Goal: Task Accomplishment & Management: Use online tool/utility

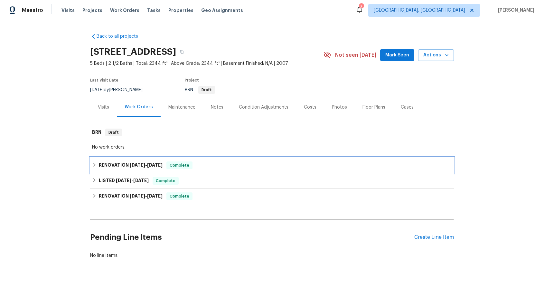
click at [135, 164] on span "[DATE]" at bounding box center [137, 165] width 15 height 5
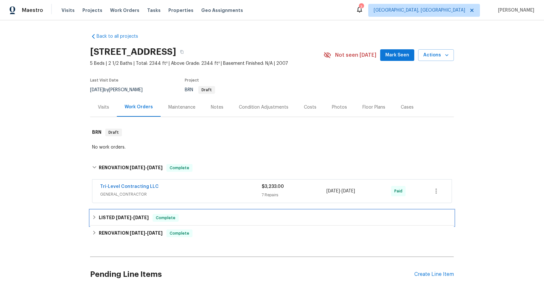
click at [131, 215] on span "[DATE] - [DATE]" at bounding box center [132, 217] width 33 height 5
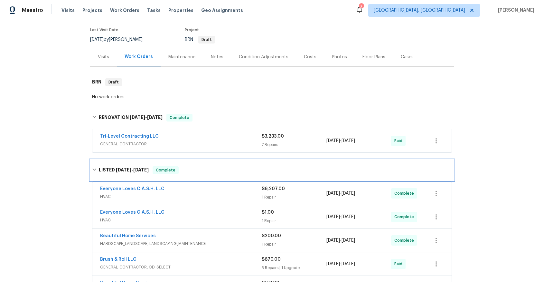
scroll to position [53, 0]
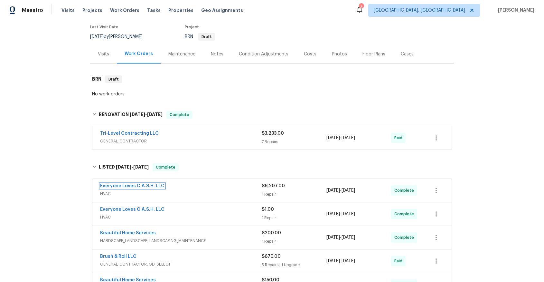
click at [126, 186] on link "Everyone Loves C.A.S.H. LLC" at bounding box center [132, 186] width 64 height 5
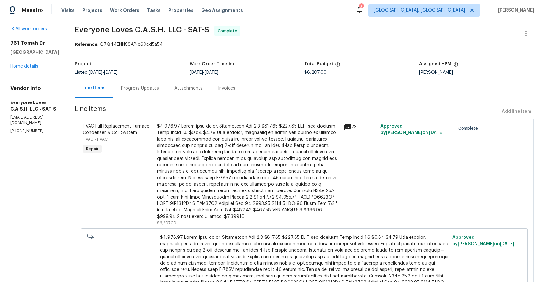
scroll to position [5, 0]
drag, startPoint x: 88, startPoint y: 29, endPoint x: 191, endPoint y: 28, distance: 103.4
click at [191, 28] on span "Everyone Loves C.A.S.H. LLC - SAT-S" at bounding box center [142, 29] width 135 height 8
copy span "Everyone Loves C.A.S.H. LLC"
click at [351, 125] on icon at bounding box center [347, 126] width 6 height 6
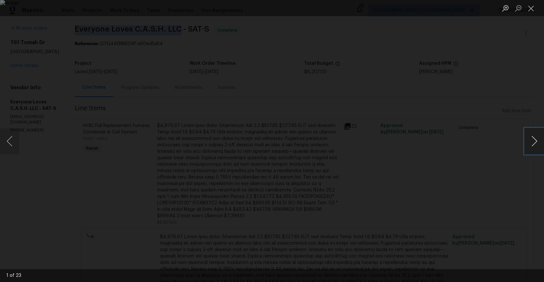
click at [536, 141] on button "Next image" at bounding box center [534, 141] width 19 height 26
click at [535, 141] on button "Next image" at bounding box center [534, 141] width 19 height 26
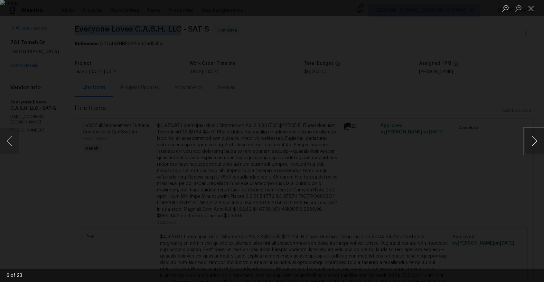
click at [535, 141] on button "Next image" at bounding box center [534, 141] width 19 height 26
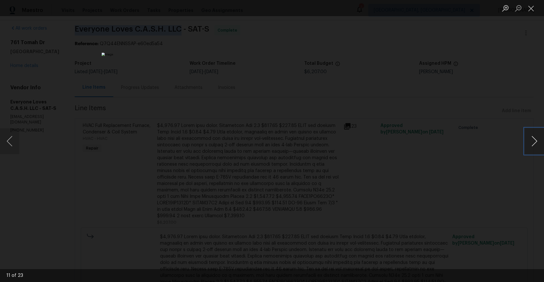
click at [535, 141] on button "Next image" at bounding box center [534, 141] width 19 height 26
